Goal: Task Accomplishment & Management: Use online tool/utility

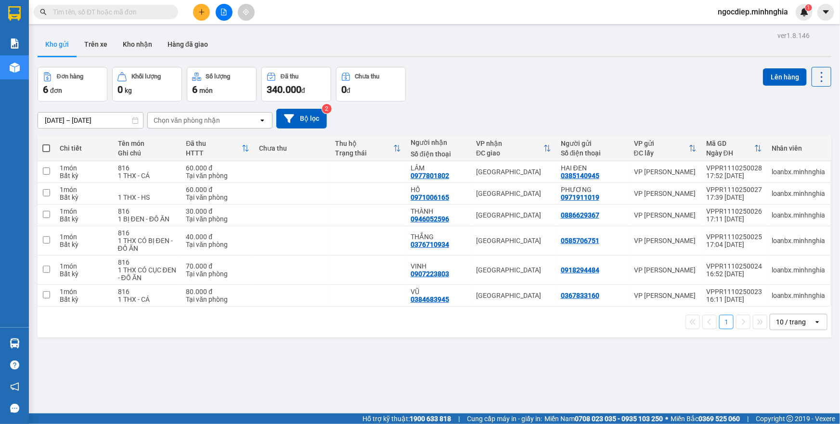
click at [218, 19] on div at bounding box center [224, 12] width 72 height 17
click at [224, 17] on button at bounding box center [224, 12] width 17 height 17
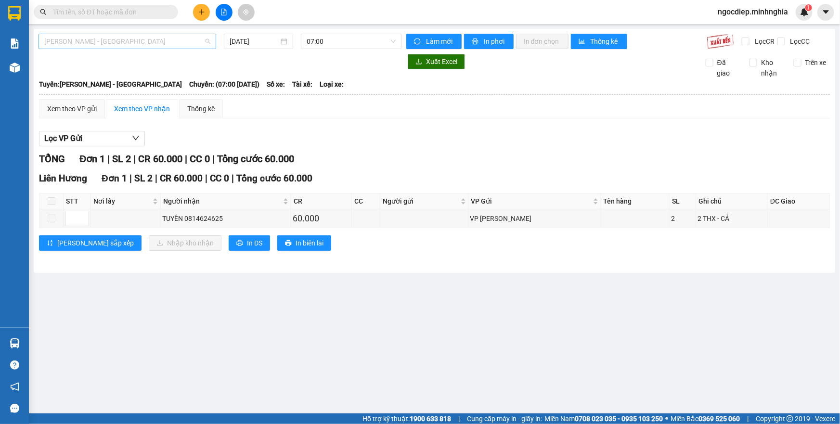
click at [167, 38] on span "Phan Rí - Sài Gòn" at bounding box center [127, 41] width 166 height 14
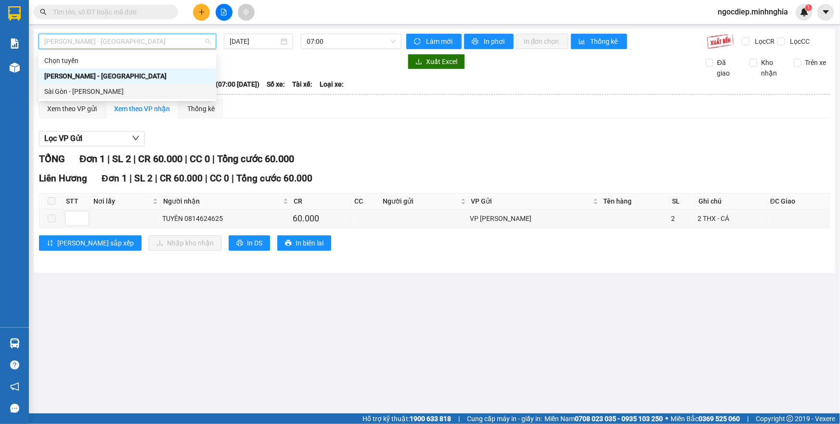
click at [114, 92] on div "Sài Gòn - Phan Rí" at bounding box center [127, 91] width 166 height 11
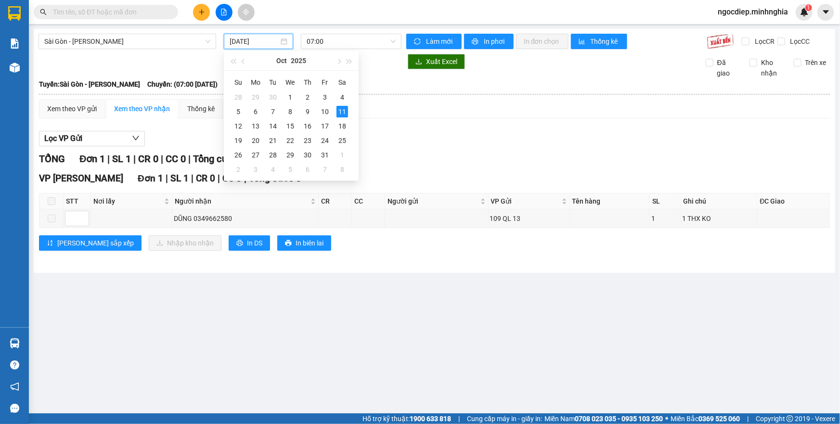
click at [244, 44] on input "11/10/2025" at bounding box center [254, 41] width 49 height 11
click at [316, 112] on td "10" at bounding box center [324, 111] width 17 height 14
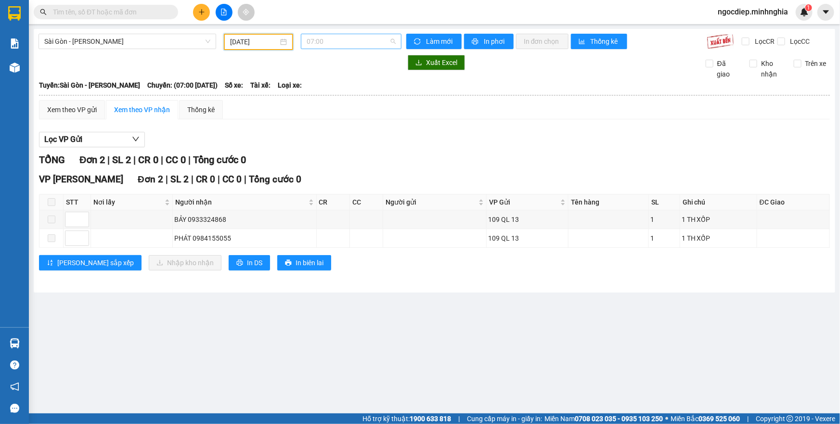
click at [344, 35] on span "07:00" at bounding box center [351, 41] width 89 height 14
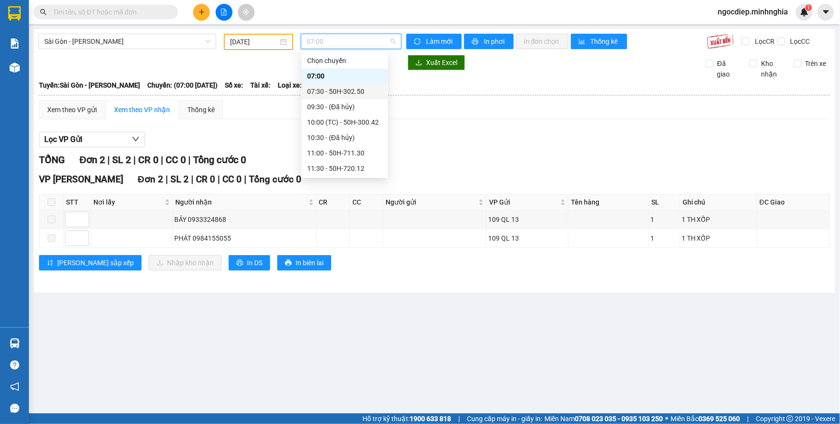
click at [341, 91] on div "07:30 - 50H-302.50" at bounding box center [344, 91] width 75 height 11
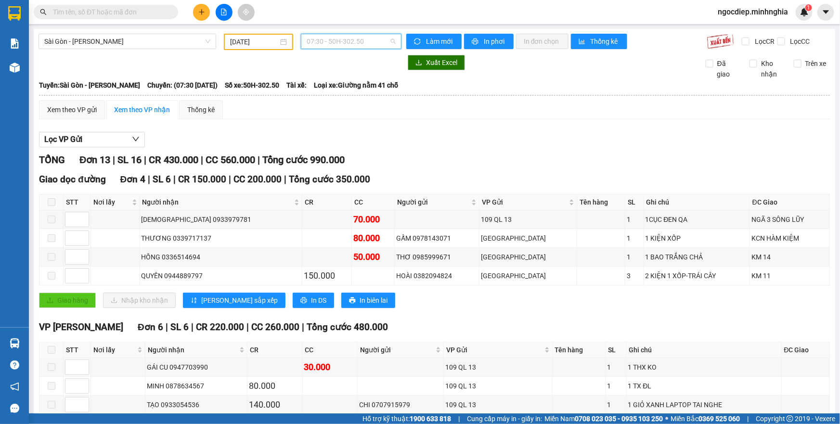
click at [339, 38] on span "07:30 - 50H-302.50" at bounding box center [351, 41] width 89 height 14
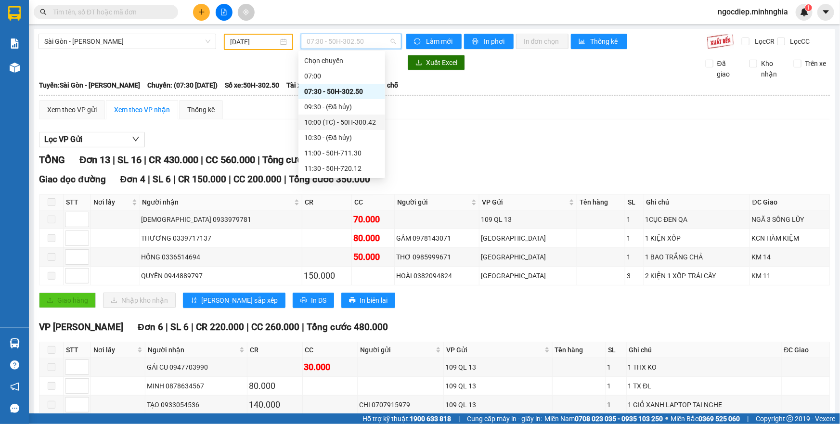
click at [349, 118] on div "10:00 (TC) - 50H-300.42" at bounding box center [341, 122] width 75 height 11
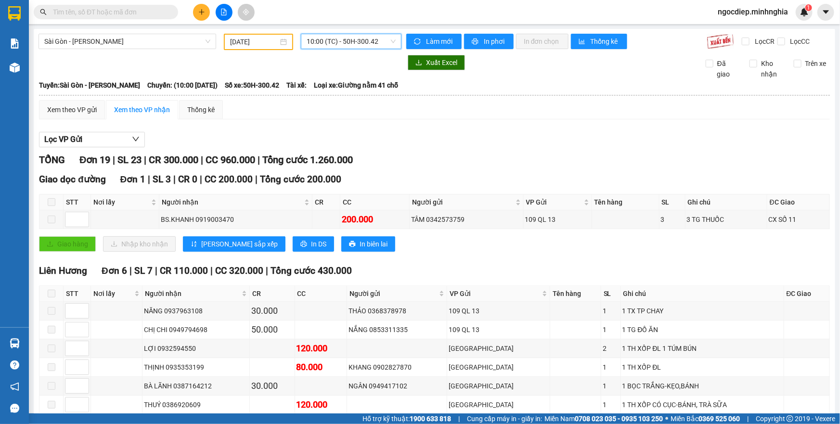
click at [349, 48] on span "10:00 (TC) - 50H-300.42" at bounding box center [351, 41] width 89 height 14
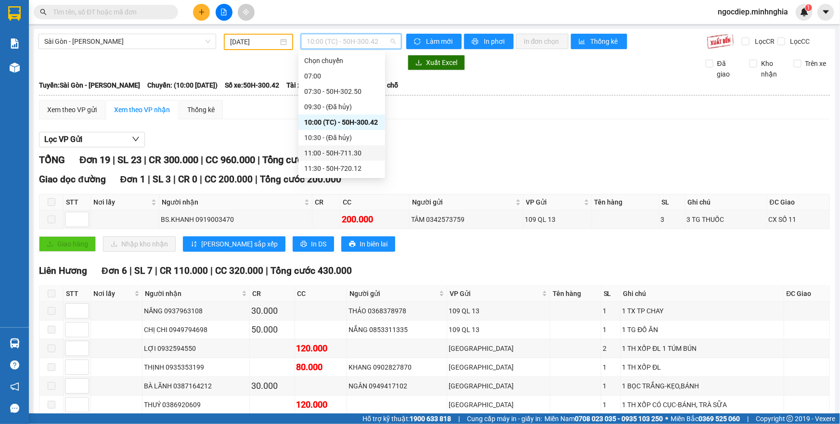
click at [342, 150] on div "11:00 - 50H-711.30" at bounding box center [341, 153] width 75 height 11
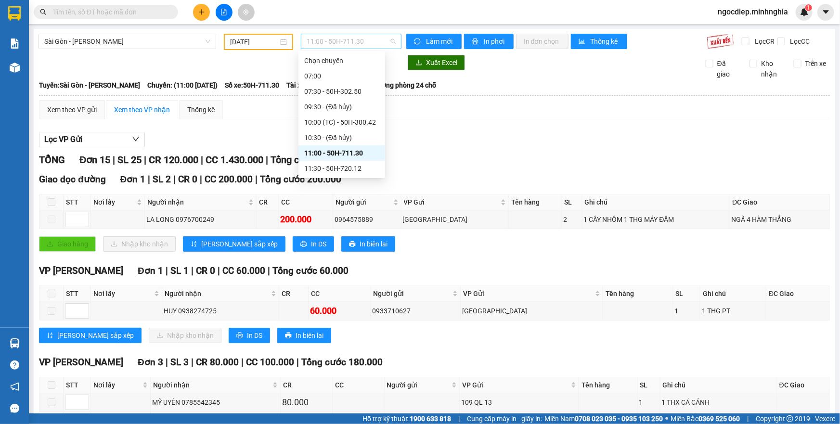
click at [351, 43] on span "11:00 - 50H-711.30" at bounding box center [351, 41] width 89 height 14
click at [352, 168] on div "11:30 - 50H-720.12" at bounding box center [341, 168] width 75 height 11
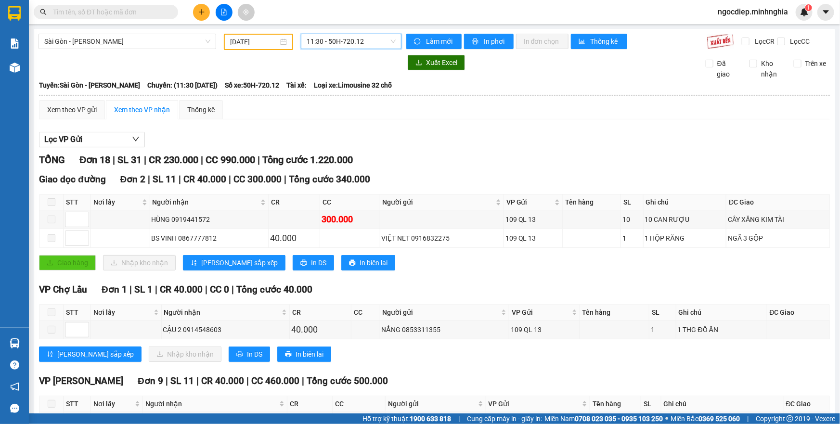
click at [366, 40] on span "11:30 - 50H-720.12" at bounding box center [351, 41] width 89 height 14
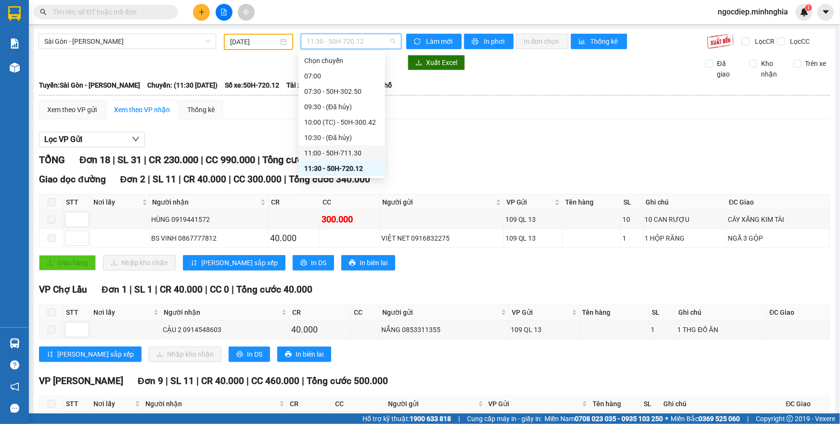
scroll to position [87, 0]
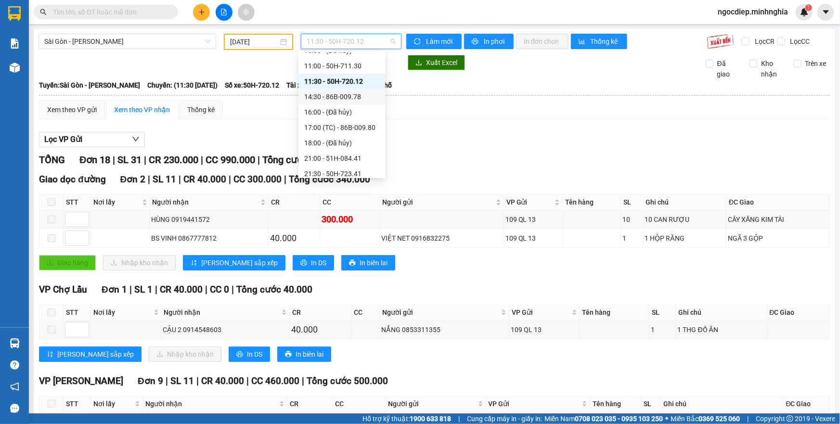
click at [360, 95] on div "14:30 - 86B-009.78" at bounding box center [341, 96] width 75 height 11
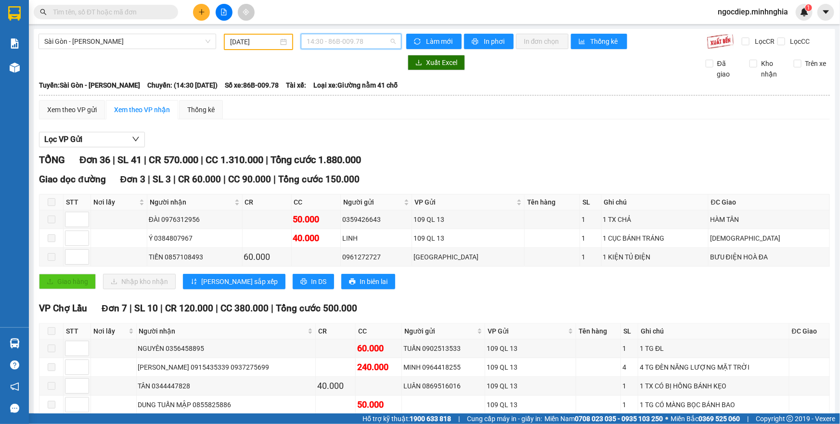
click at [337, 37] on span "14:30 - 86B-009.78" at bounding box center [351, 41] width 89 height 14
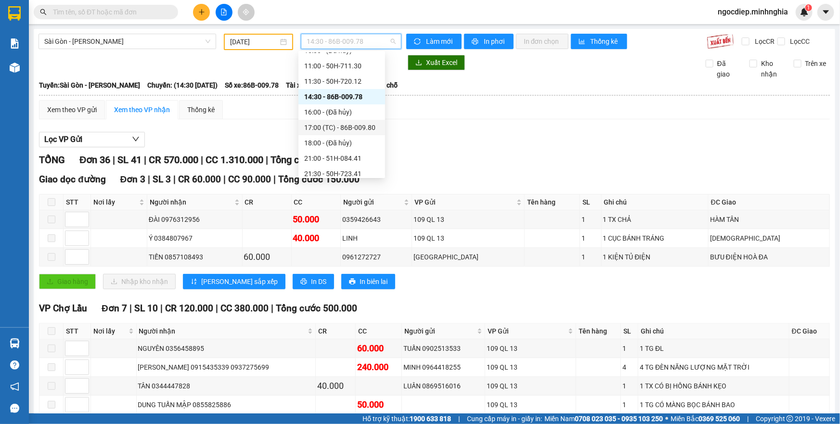
click at [347, 130] on div "17:00 (TC) - 86B-009.80" at bounding box center [341, 127] width 75 height 11
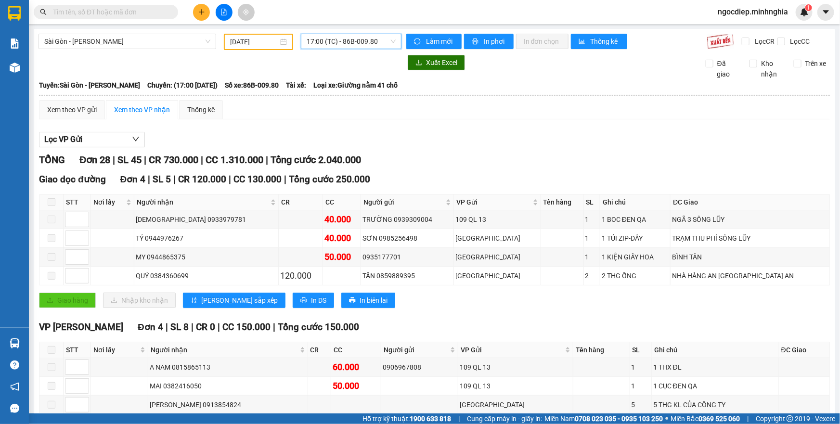
click at [366, 57] on div at bounding box center [220, 62] width 363 height 15
drag, startPoint x: 371, startPoint y: 42, endPoint x: 371, endPoint y: 108, distance: 66.5
click at [371, 42] on span "17:00 (TC) - 86B-009.80" at bounding box center [351, 41] width 89 height 14
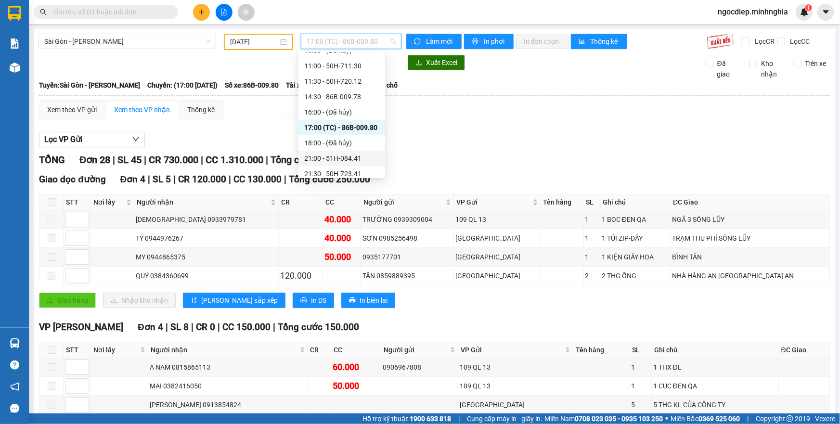
click at [353, 164] on div "21:00 - 51H-084.41" at bounding box center [342, 158] width 87 height 15
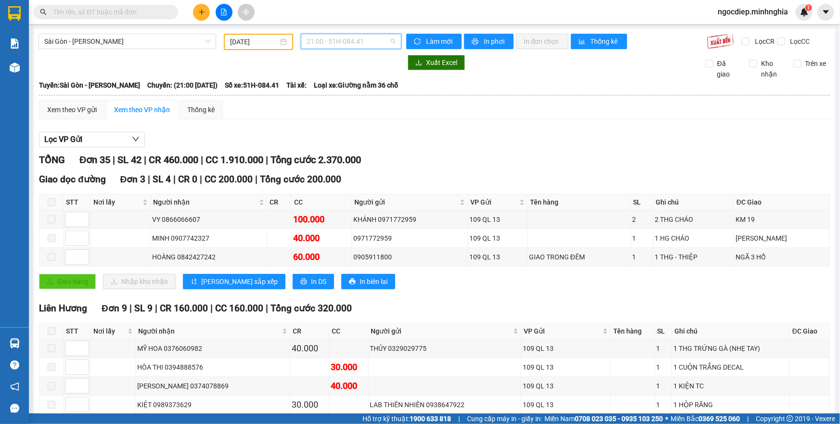
click at [370, 42] on span "21:00 - 51H-084.41" at bounding box center [351, 41] width 89 height 14
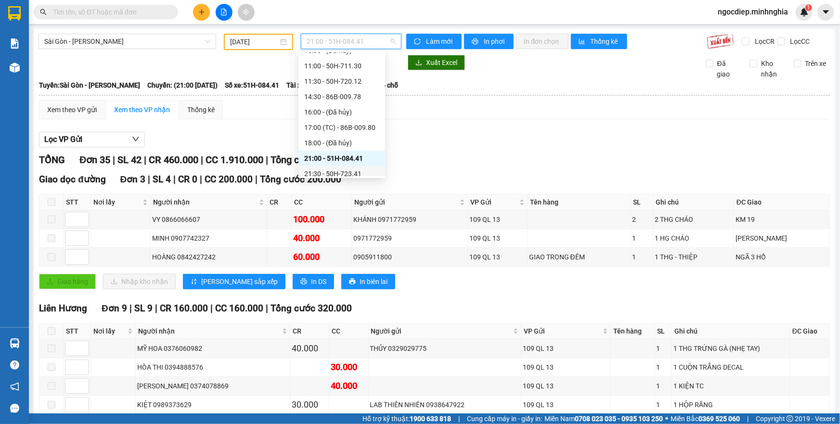
click at [359, 169] on div "21:30 - 50H-723.41" at bounding box center [341, 174] width 75 height 11
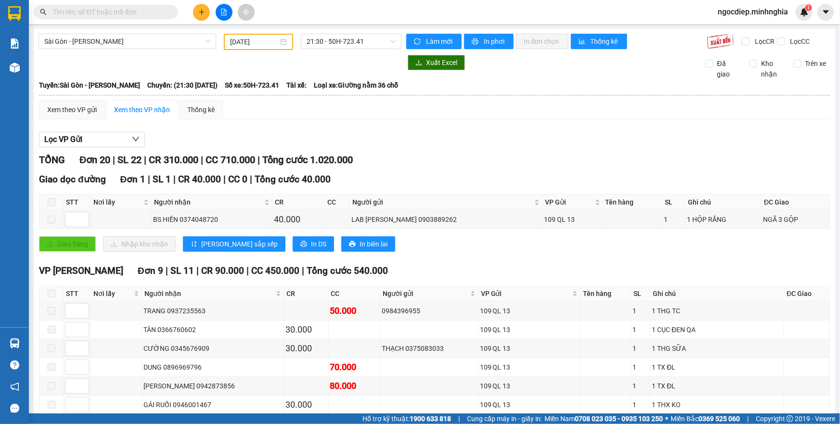
click at [372, 41] on span "21:30 - 50H-723.41" at bounding box center [351, 41] width 89 height 14
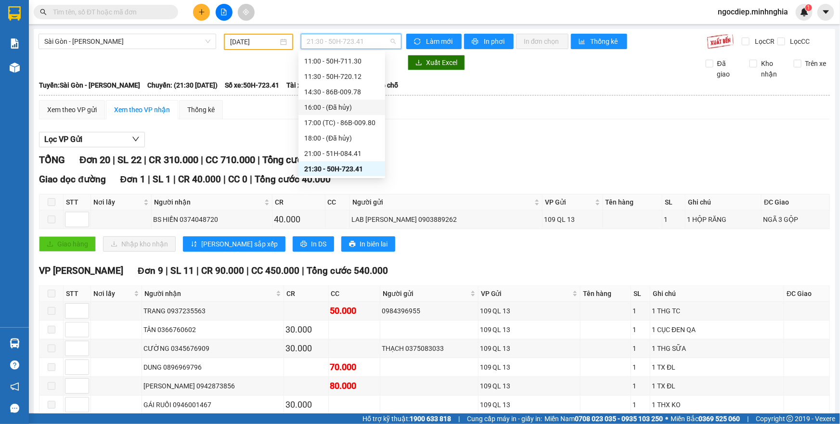
scroll to position [138, 0]
click at [352, 139] on div "21:45 (TC) - 50H-293.85" at bounding box center [341, 138] width 75 height 11
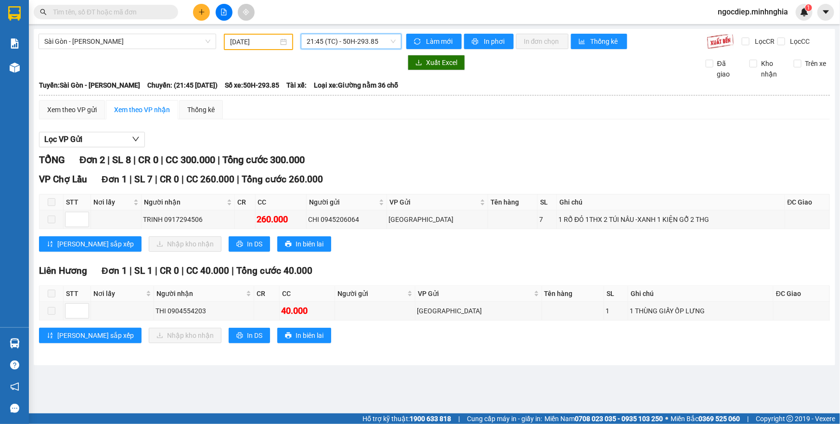
click at [392, 39] on span "21:45 (TC) - 50H-293.85" at bounding box center [351, 41] width 89 height 14
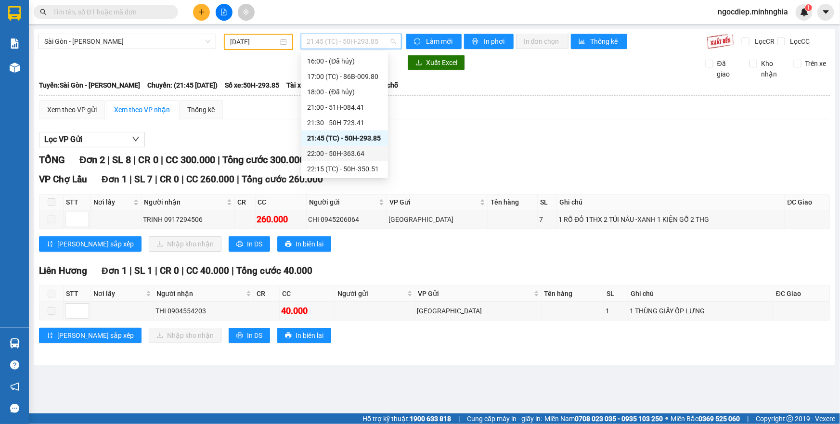
click at [357, 151] on div "22:00 - 50H-363.64" at bounding box center [344, 153] width 75 height 11
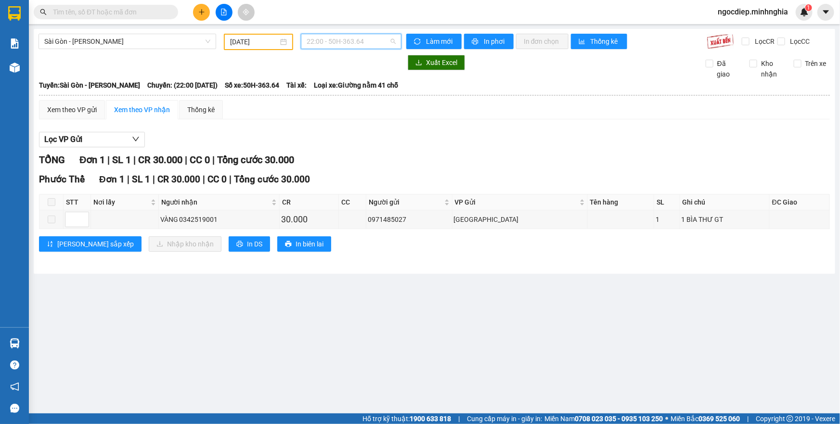
click at [352, 39] on span "22:00 - 50H-363.64" at bounding box center [351, 41] width 89 height 14
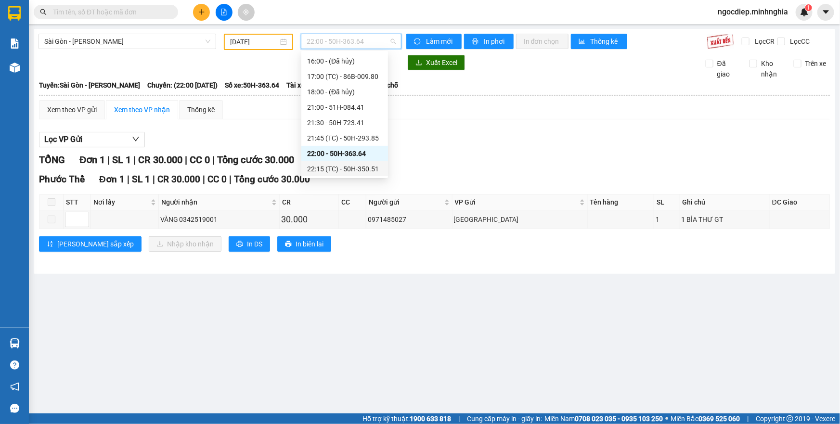
click at [353, 165] on div "22:15 (TC) - 50H-350.51" at bounding box center [344, 169] width 75 height 11
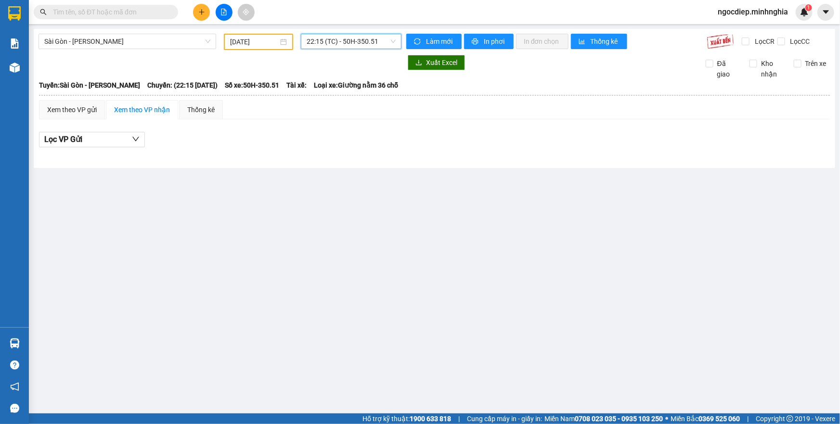
click at [252, 46] on input "10/10/2025" at bounding box center [254, 42] width 48 height 11
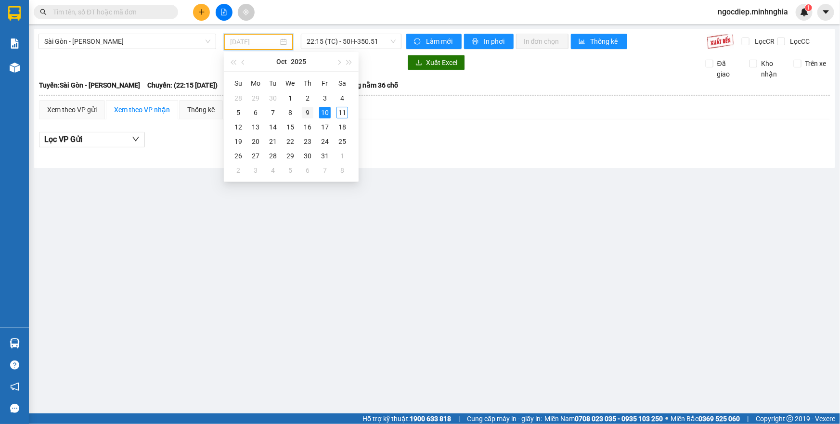
click at [307, 113] on div "9" at bounding box center [308, 113] width 12 height 12
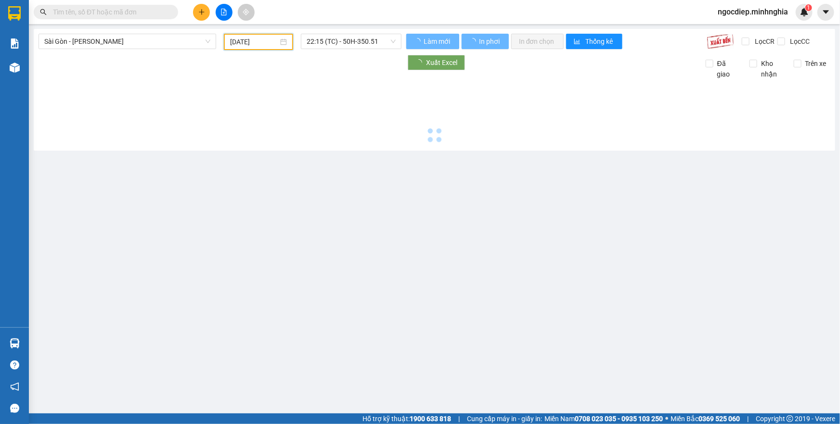
type input "09/10/2025"
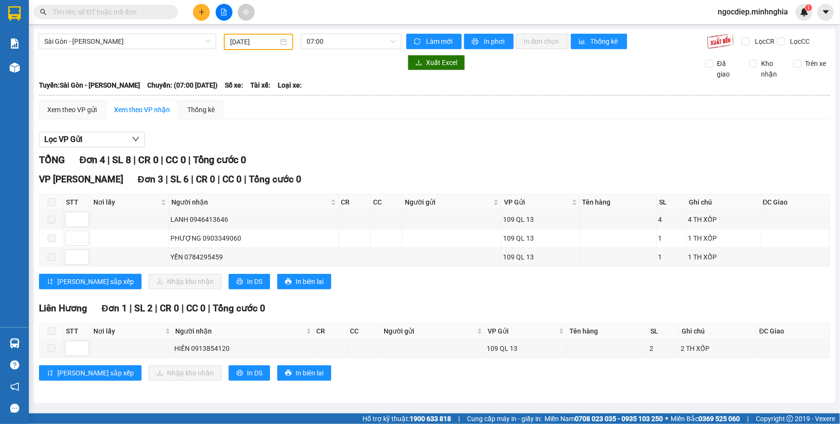
click at [351, 32] on div "Sài Gòn - Phan Rí 09/10/2025 07:00 Làm mới In phơi In đơn chọn Thống kê Lọc CR …" at bounding box center [435, 216] width 802 height 374
click at [362, 45] on span "07:00" at bounding box center [351, 41] width 89 height 14
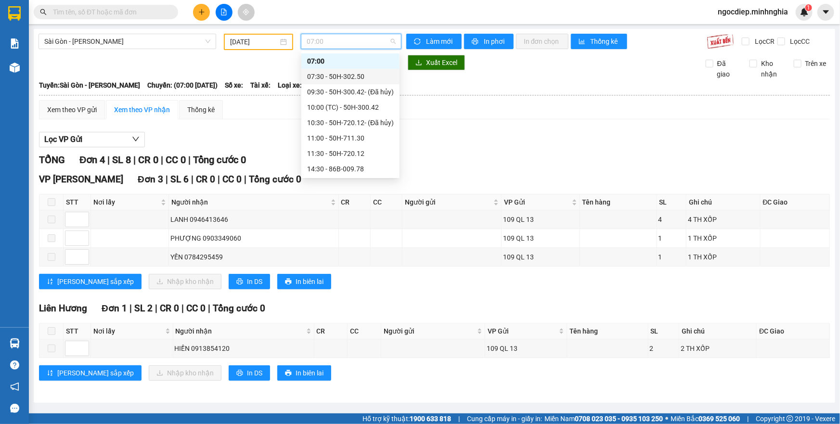
click at [373, 78] on div "07:30 - 50H-302.50" at bounding box center [350, 76] width 87 height 11
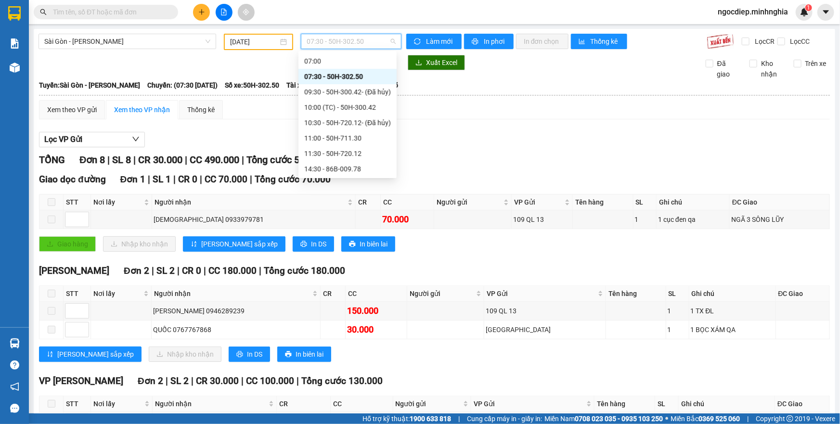
click at [351, 44] on span "07:30 - 50H-302.50" at bounding box center [351, 41] width 89 height 14
click at [361, 102] on div "10:00 (TC) - 50H-300.42" at bounding box center [347, 107] width 87 height 11
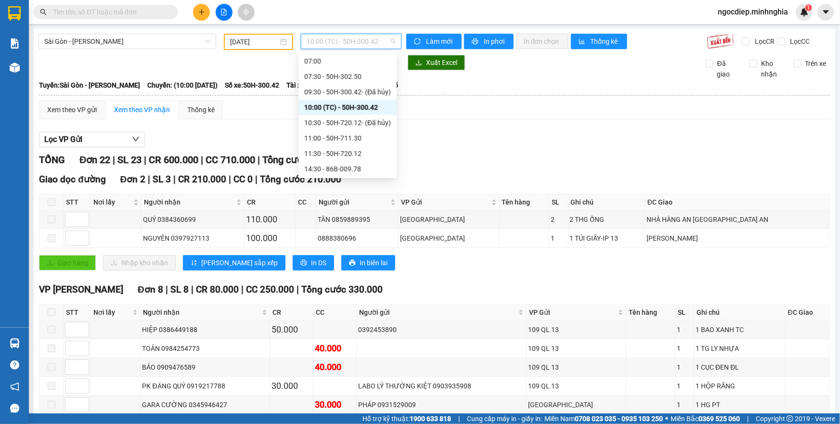
click at [341, 38] on span "10:00 (TC) - 50H-300.42" at bounding box center [351, 41] width 89 height 14
click at [367, 136] on div "11:00 - 50H-711.30" at bounding box center [347, 138] width 87 height 11
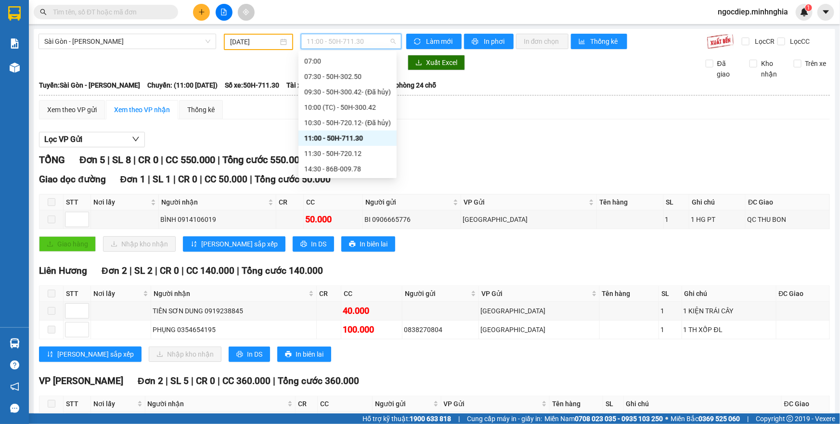
click at [397, 42] on div "11:00 - 50H-711.30" at bounding box center [351, 41] width 101 height 15
click at [361, 159] on div "11:30 - 50H-720.12" at bounding box center [348, 153] width 98 height 15
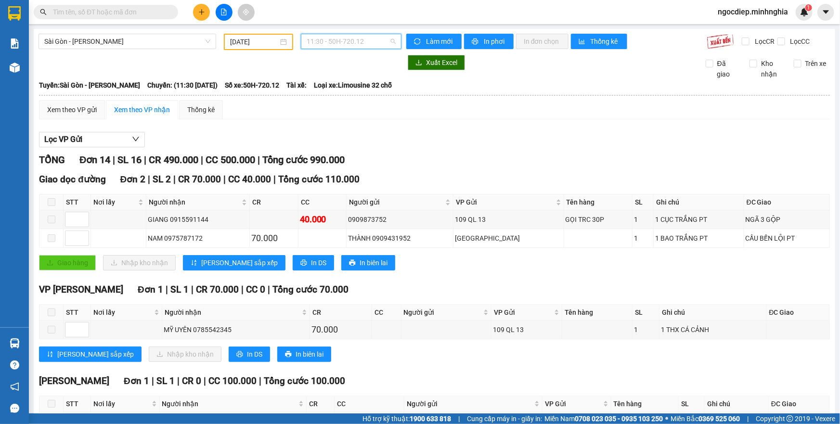
click at [340, 39] on span "11:30 - 50H-720.12" at bounding box center [351, 41] width 89 height 14
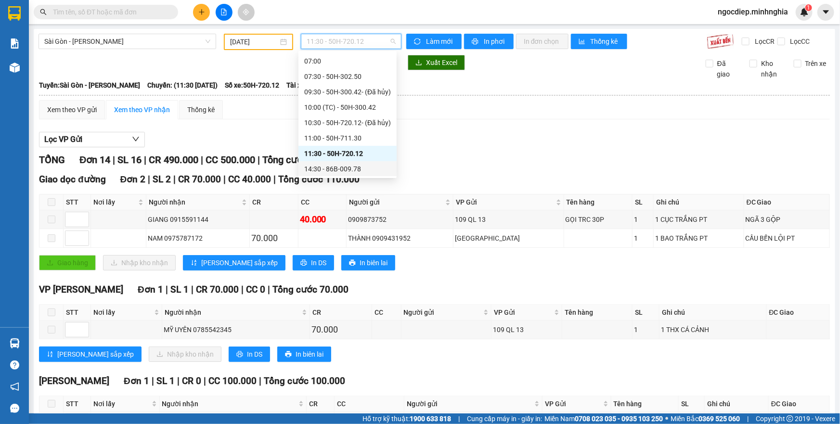
click at [352, 165] on div "14:30 - 86B-009.78" at bounding box center [347, 169] width 87 height 11
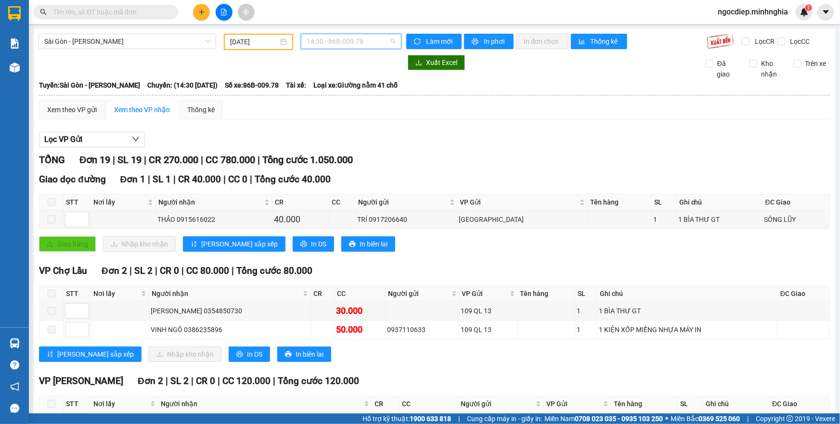
click at [360, 45] on span "14:30 - 86B-009.78" at bounding box center [351, 41] width 89 height 14
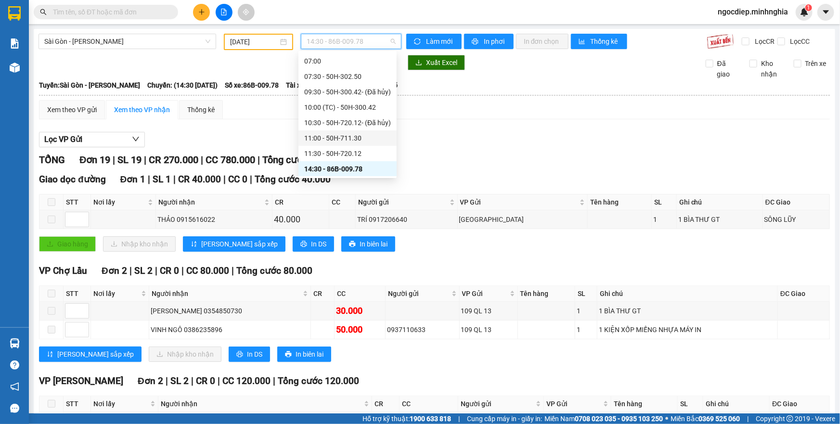
scroll to position [59, 0]
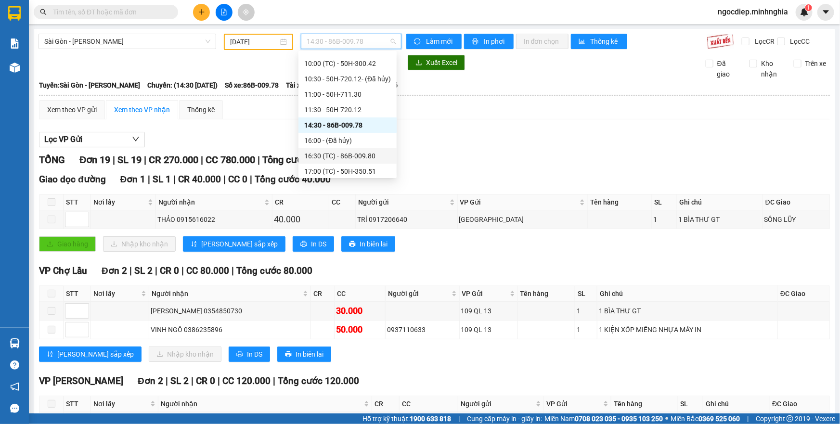
click at [358, 154] on div "16:30 (TC) - 86B-009.80" at bounding box center [347, 156] width 87 height 11
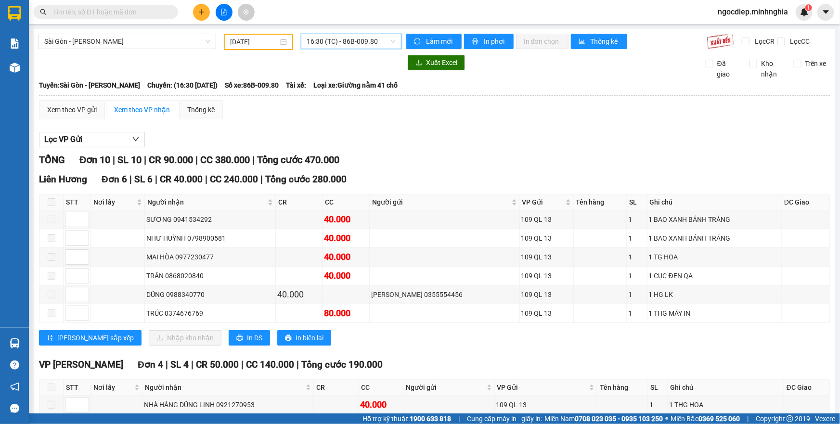
click at [372, 45] on span "16:30 (TC) - 86B-009.80" at bounding box center [351, 41] width 89 height 14
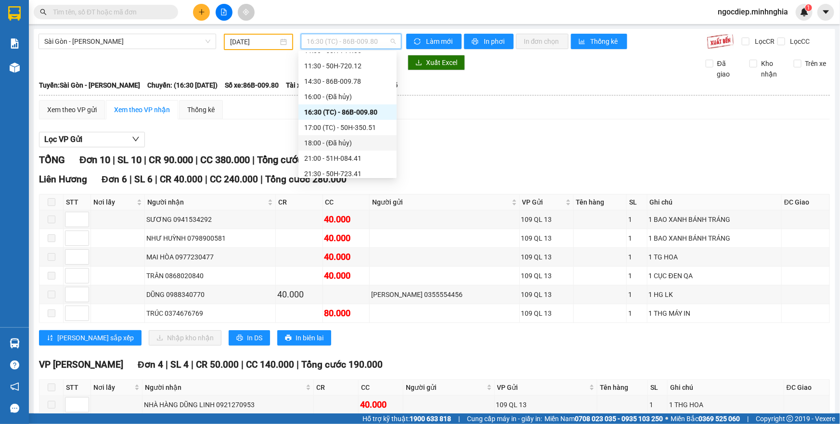
scroll to position [138, 0]
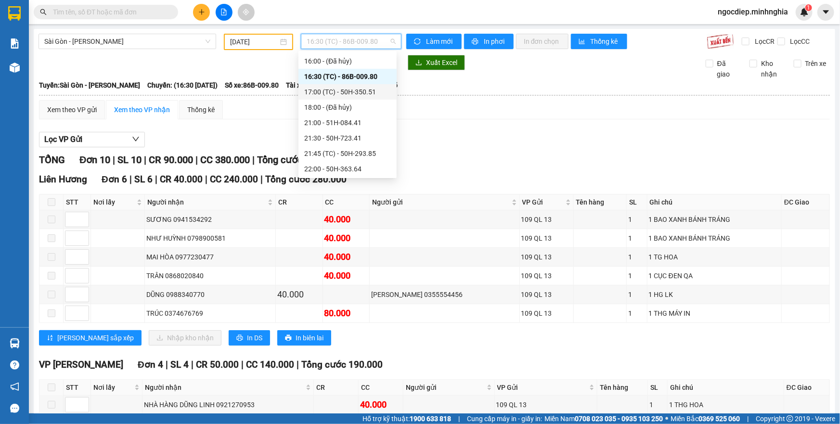
click at [376, 91] on div "17:00 (TC) - 50H-350.51" at bounding box center [347, 92] width 87 height 11
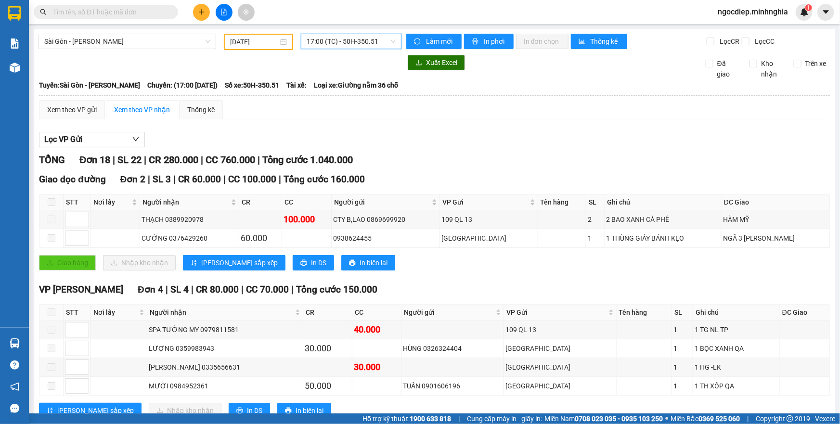
click at [366, 41] on span "17:00 (TC) - 50H-350.51" at bounding box center [351, 41] width 89 height 14
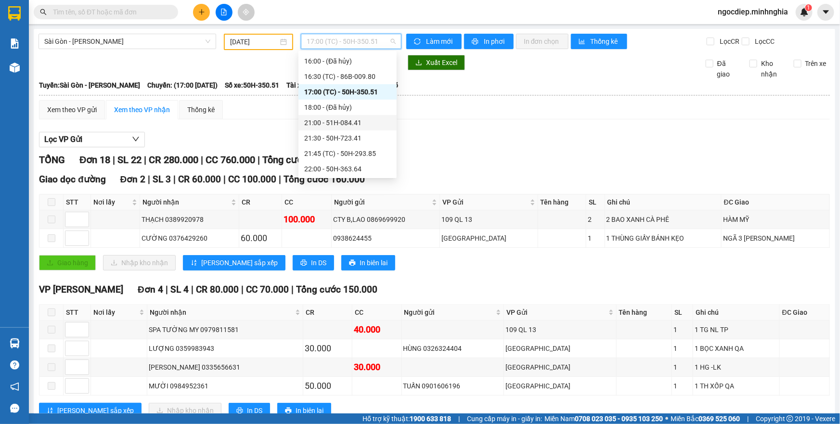
click at [351, 120] on div "21:00 - 51H-084.41" at bounding box center [347, 122] width 87 height 11
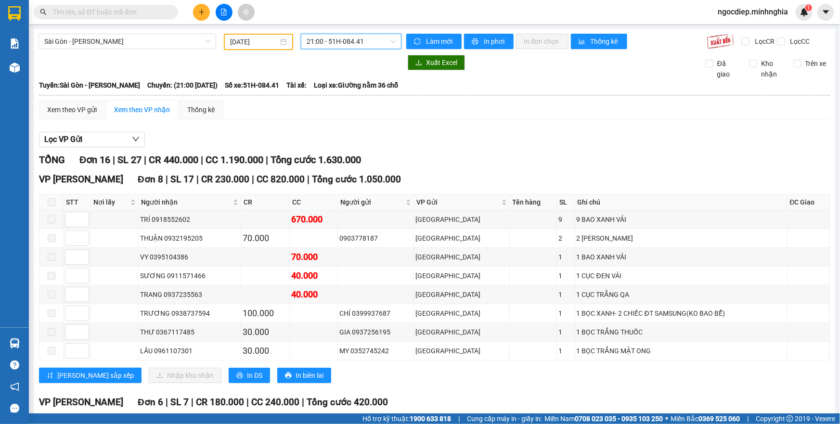
click at [334, 44] on span "21:00 - 51H-084.41" at bounding box center [351, 41] width 89 height 14
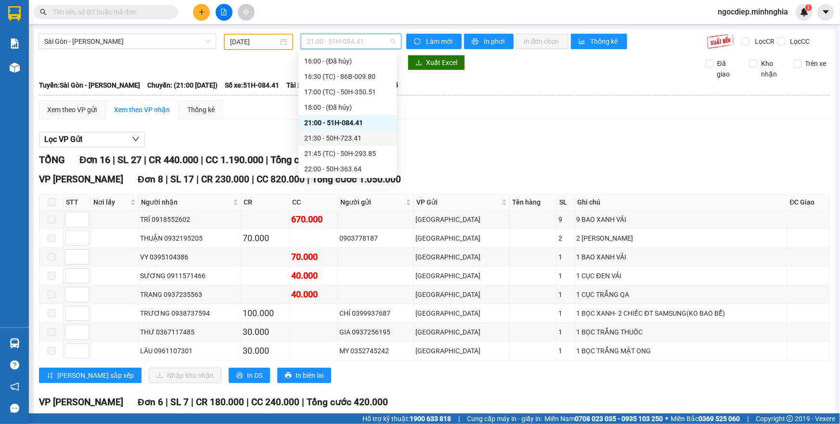
click at [343, 141] on div "21:30 - 50H-723.41" at bounding box center [347, 138] width 87 height 11
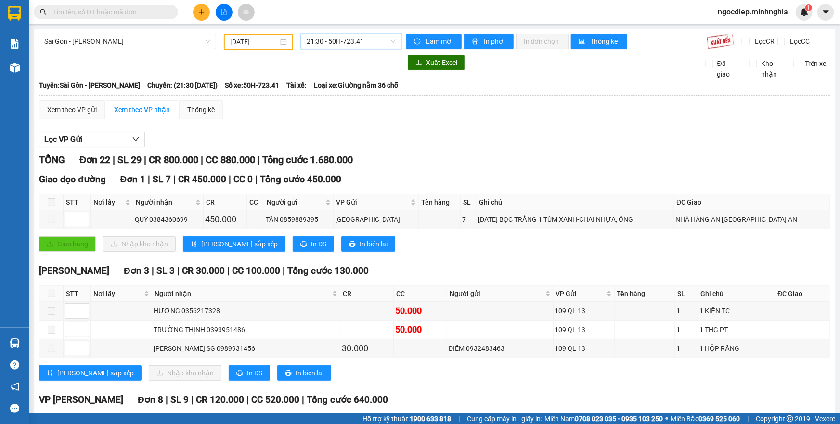
click at [371, 34] on div "21:30 - 50H-723.41" at bounding box center [351, 41] width 101 height 15
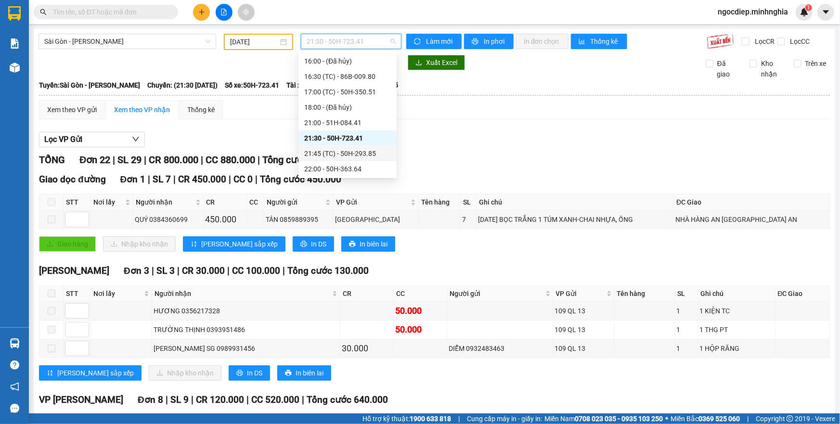
click at [386, 156] on div "21:45 (TC) - 50H-293.85" at bounding box center [347, 153] width 87 height 11
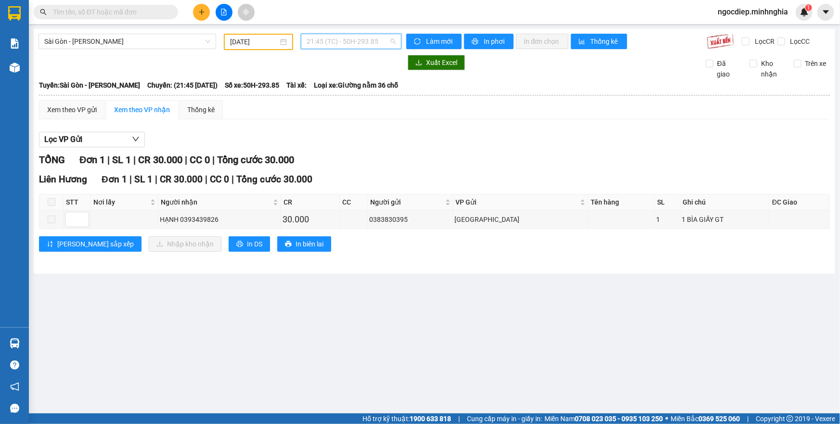
click at [372, 35] on span "21:45 (TC) - 50H-293.85" at bounding box center [351, 41] width 89 height 14
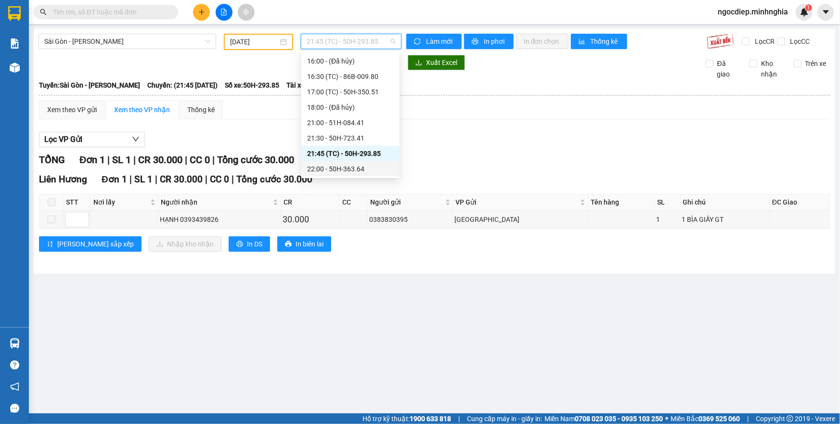
click at [367, 167] on div "22:00 - 50H-363.64" at bounding box center [350, 169] width 87 height 11
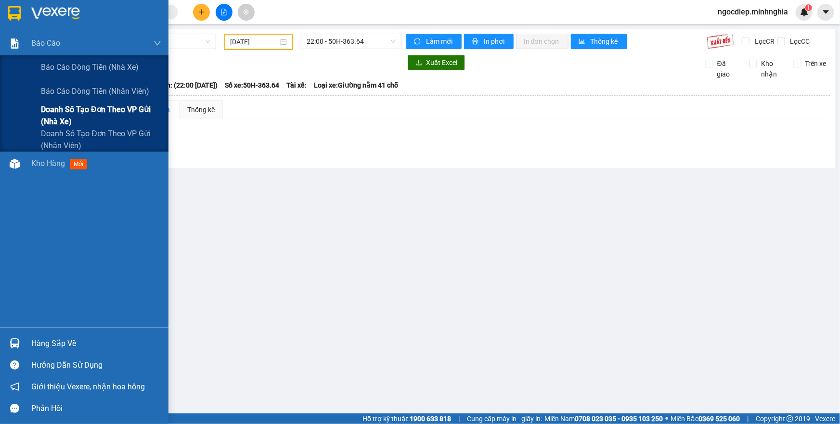
click at [116, 112] on span "Doanh số tạo đơn theo VP gửi (nhà xe)" at bounding box center [101, 116] width 120 height 24
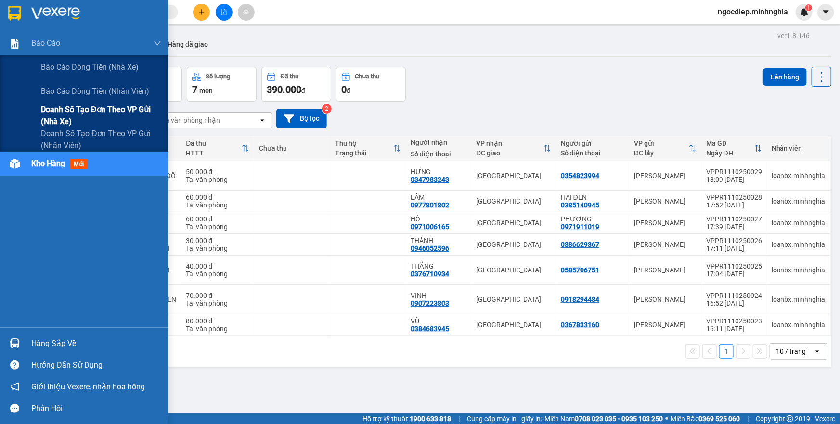
click at [67, 113] on span "Doanh số tạo đơn theo VP gửi (nhà xe)" at bounding box center [101, 116] width 120 height 24
